Goal: Transaction & Acquisition: Purchase product/service

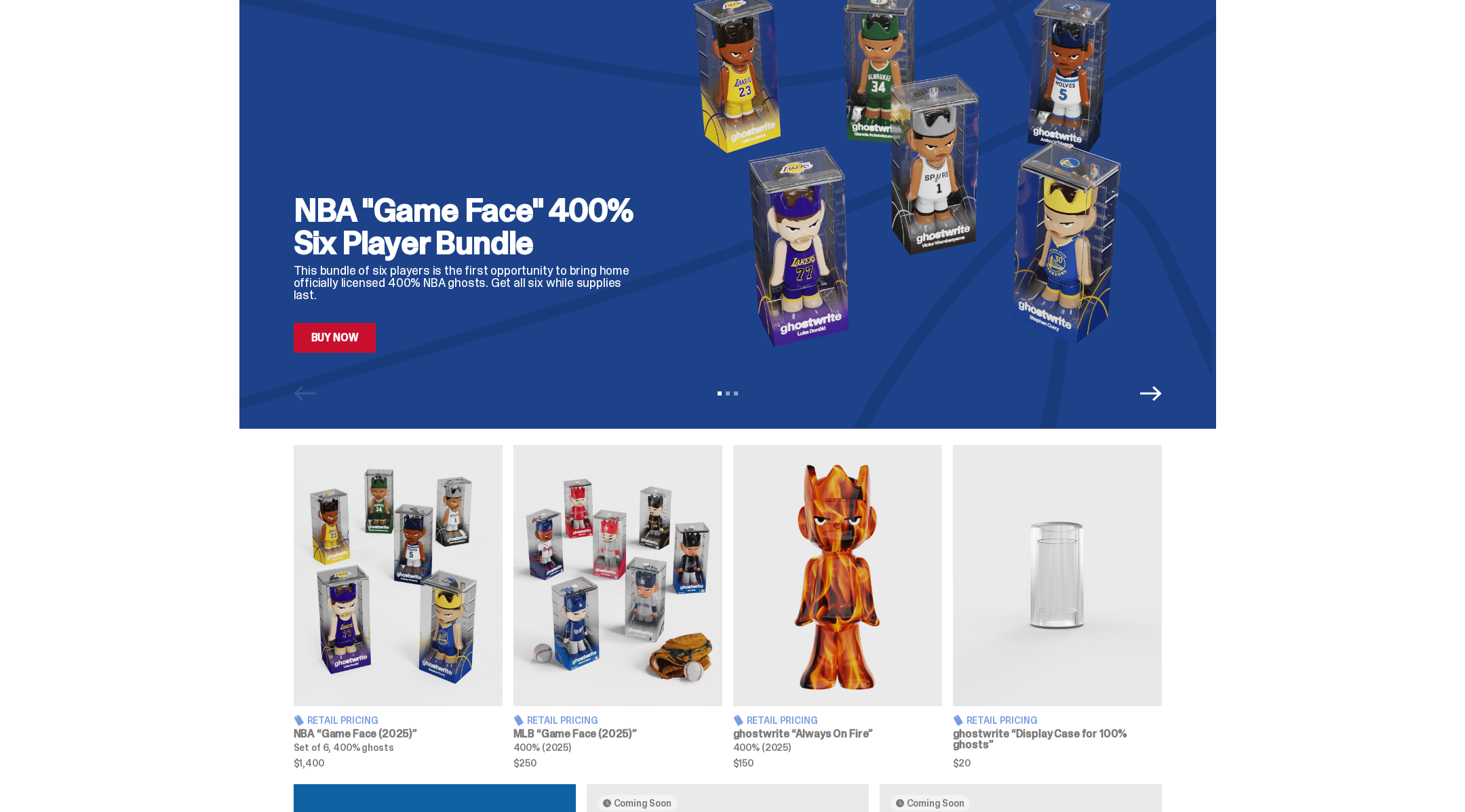
scroll to position [84, 0]
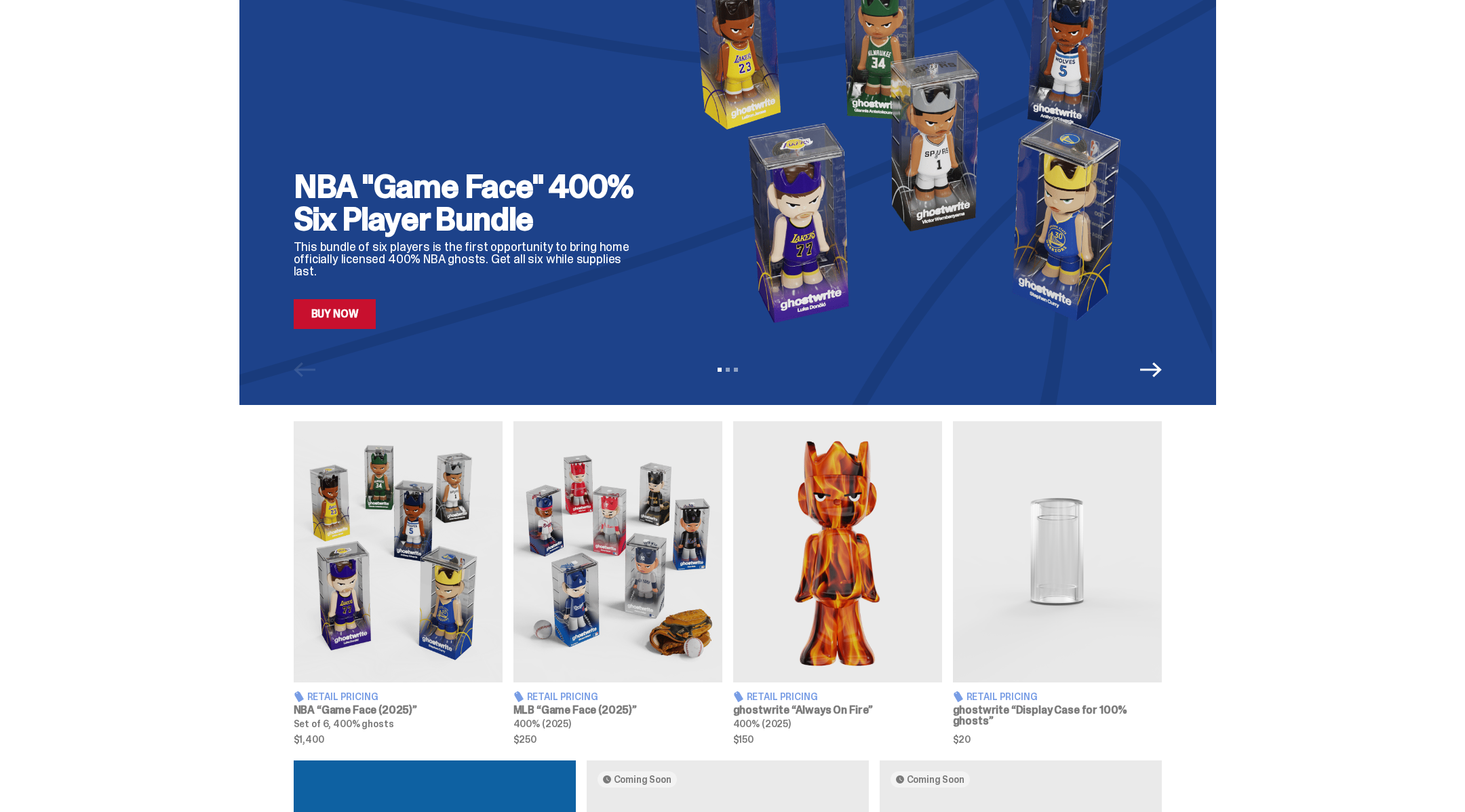
click at [427, 543] on img at bounding box center [398, 552] width 209 height 261
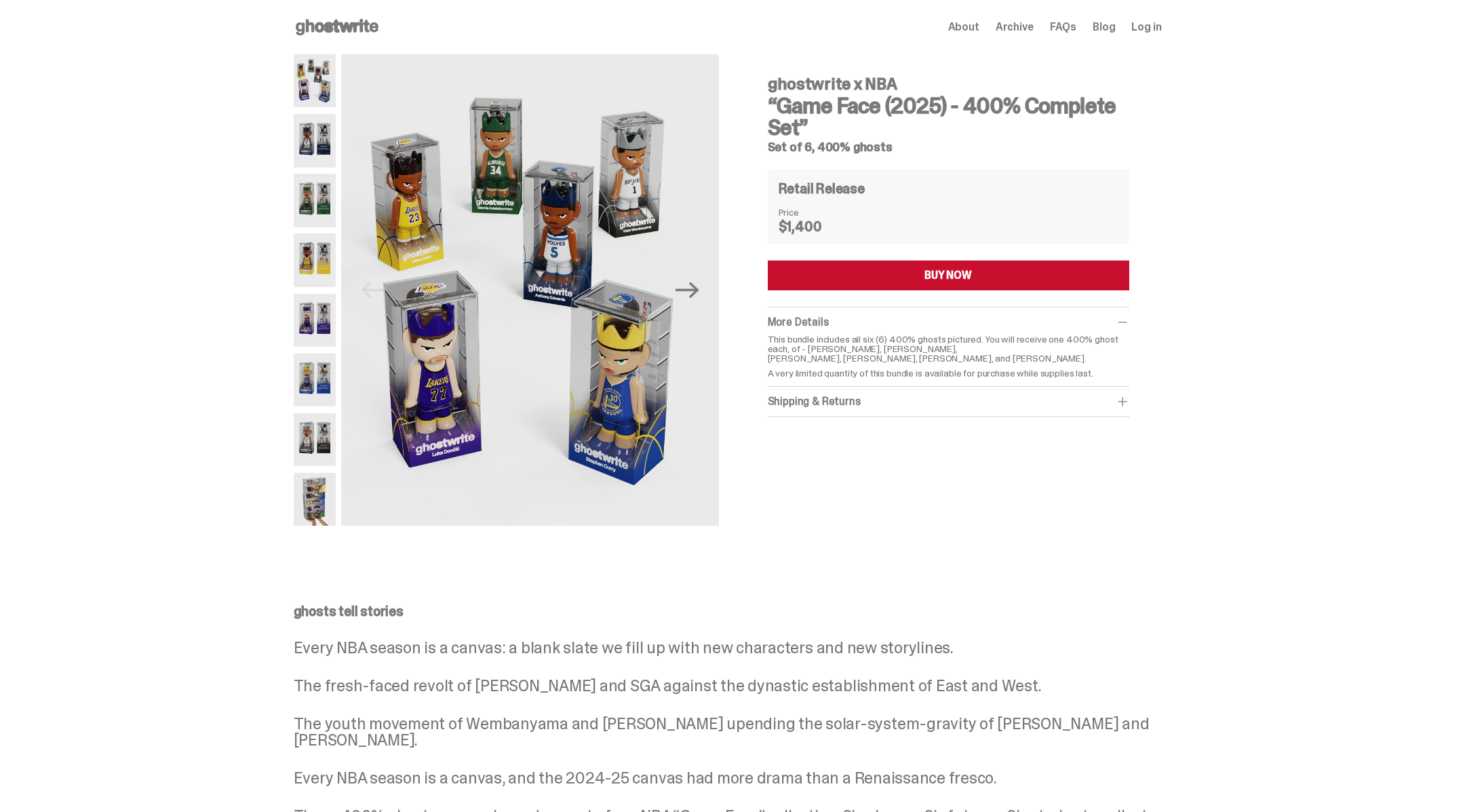
click at [239, 195] on div "ghostwrite x NBA “Game Face (2025) - 400% Complete Set” Set of 6, 400% ghosts P…" at bounding box center [727, 296] width 1455 height 485
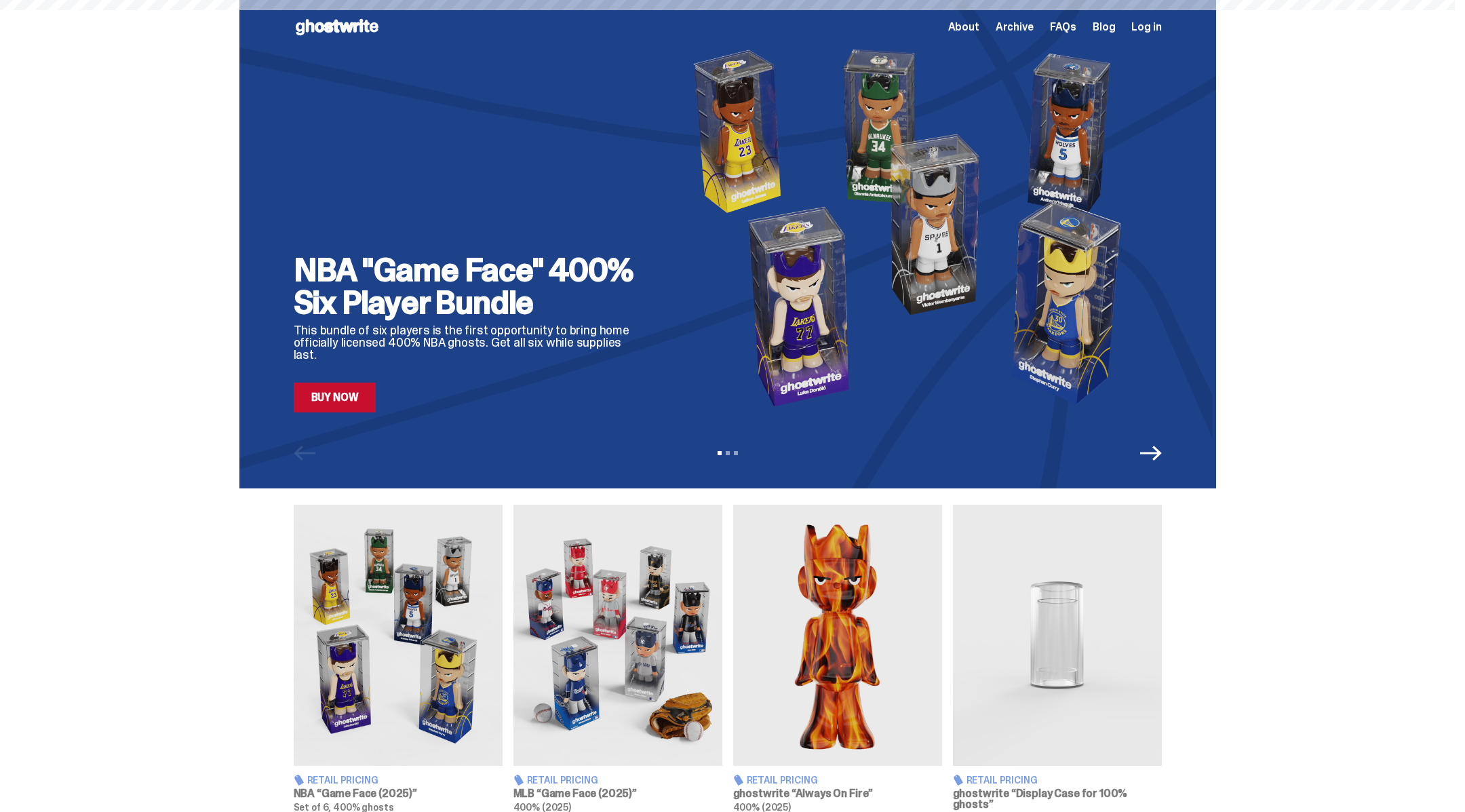
scroll to position [84, 0]
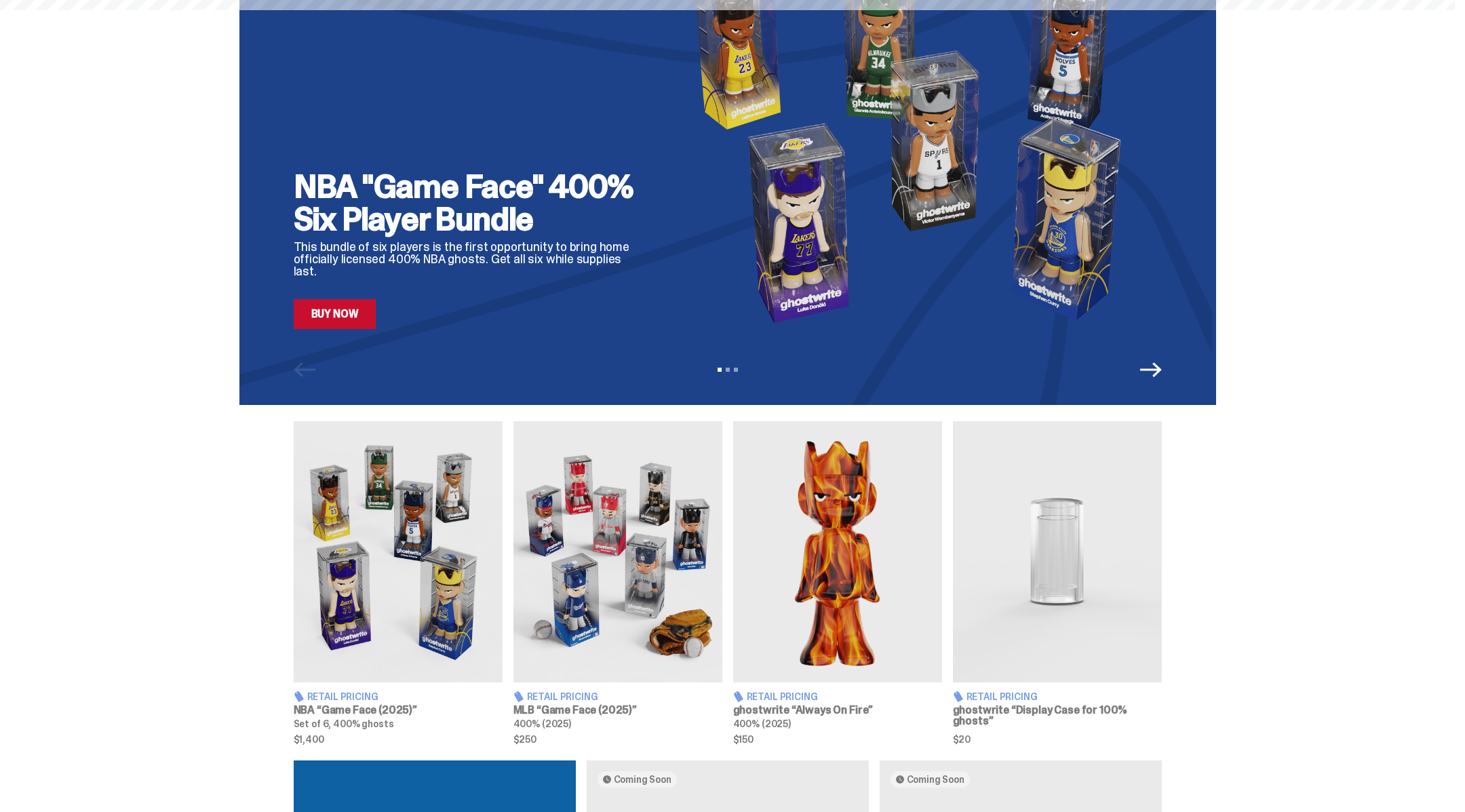
click at [634, 546] on img at bounding box center [618, 552] width 209 height 261
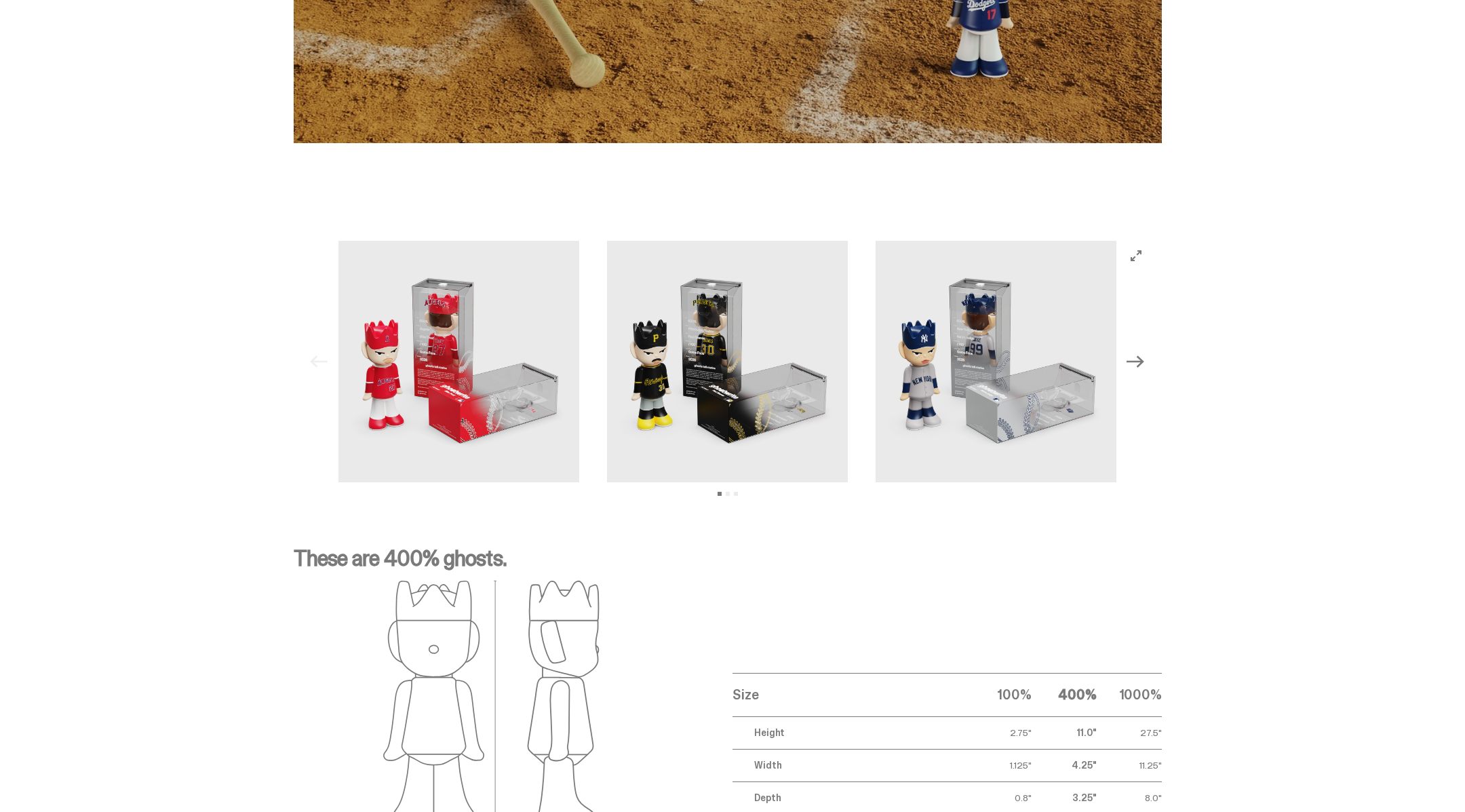
scroll to position [1404, 0]
